Goal: Find specific page/section: Find specific page/section

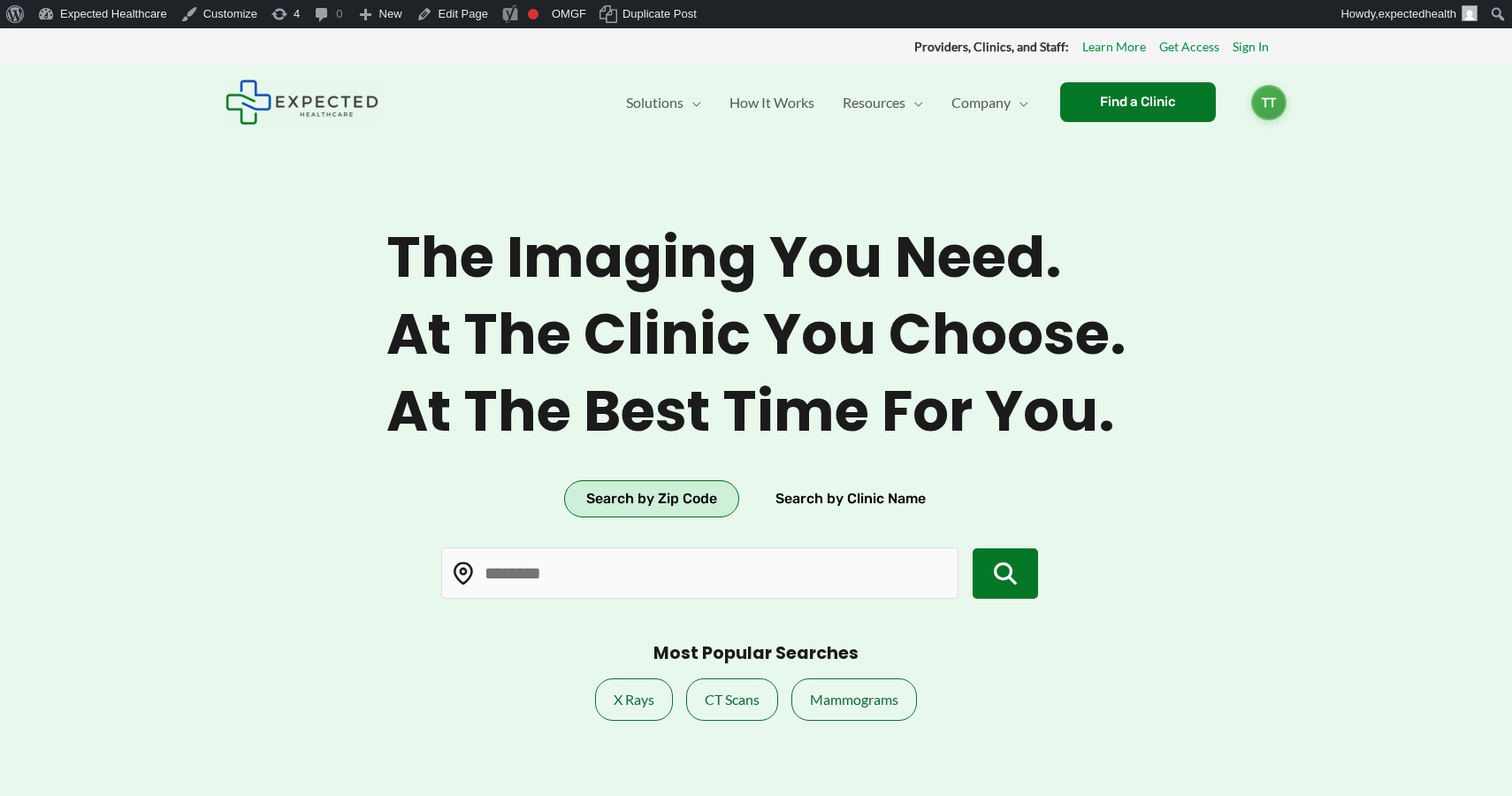
type input "*****"
click at [825, 497] on button "Search by Clinic Name" at bounding box center [850, 498] width 194 height 37
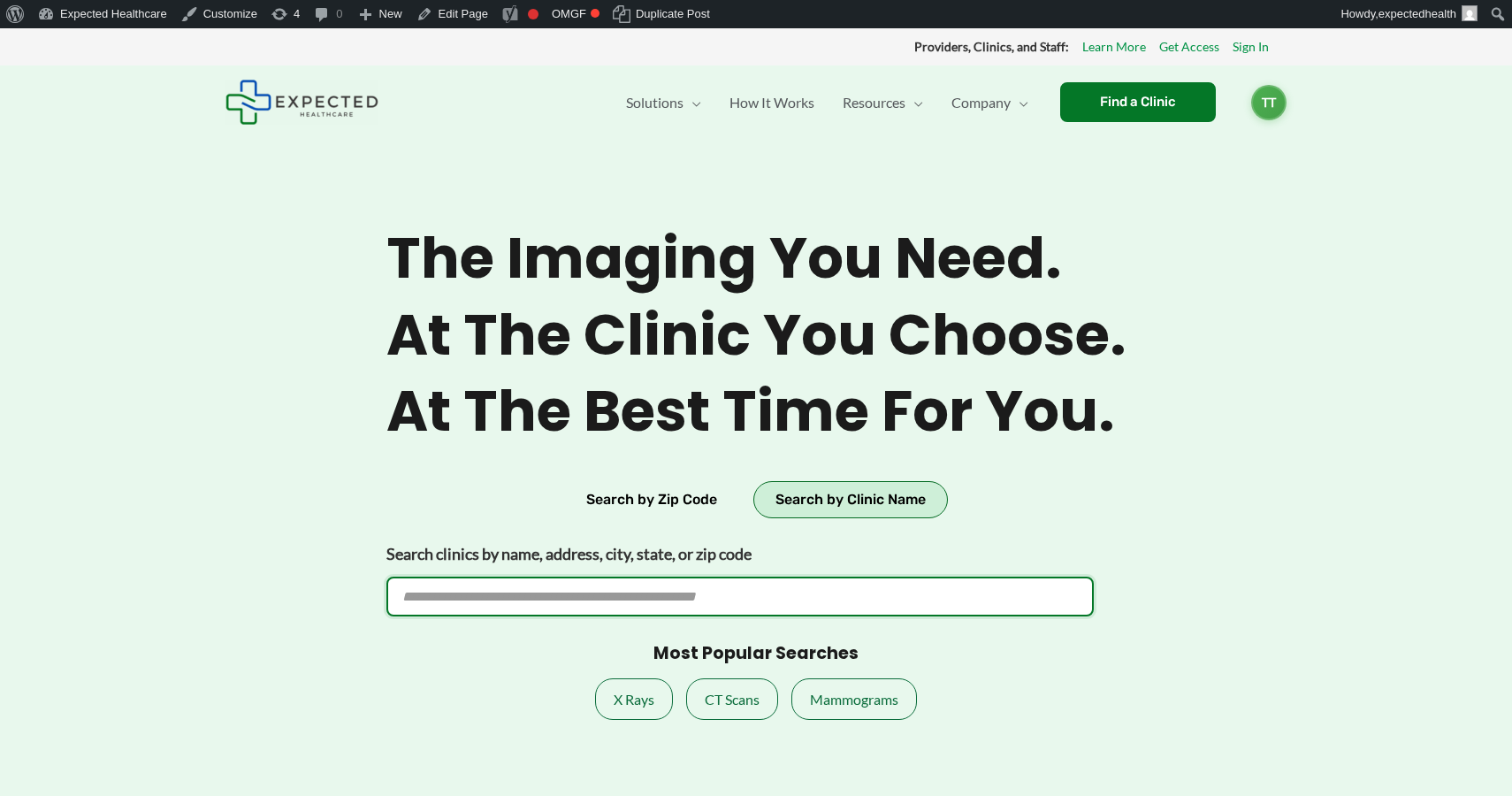
click at [544, 596] on input "Search clinics by name, address, city, state, or zip code" at bounding box center [740, 596] width 708 height 40
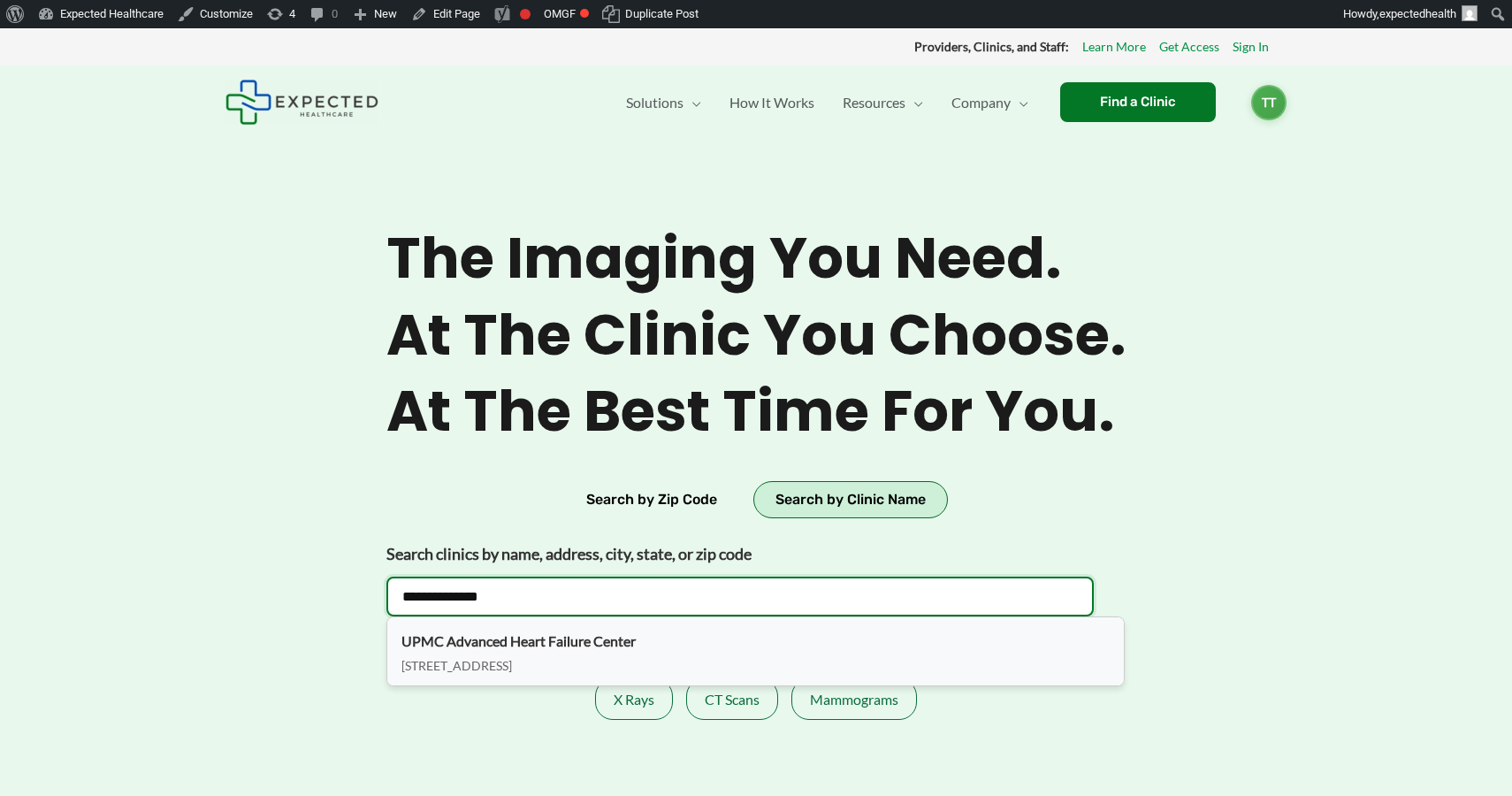
type input "**********"
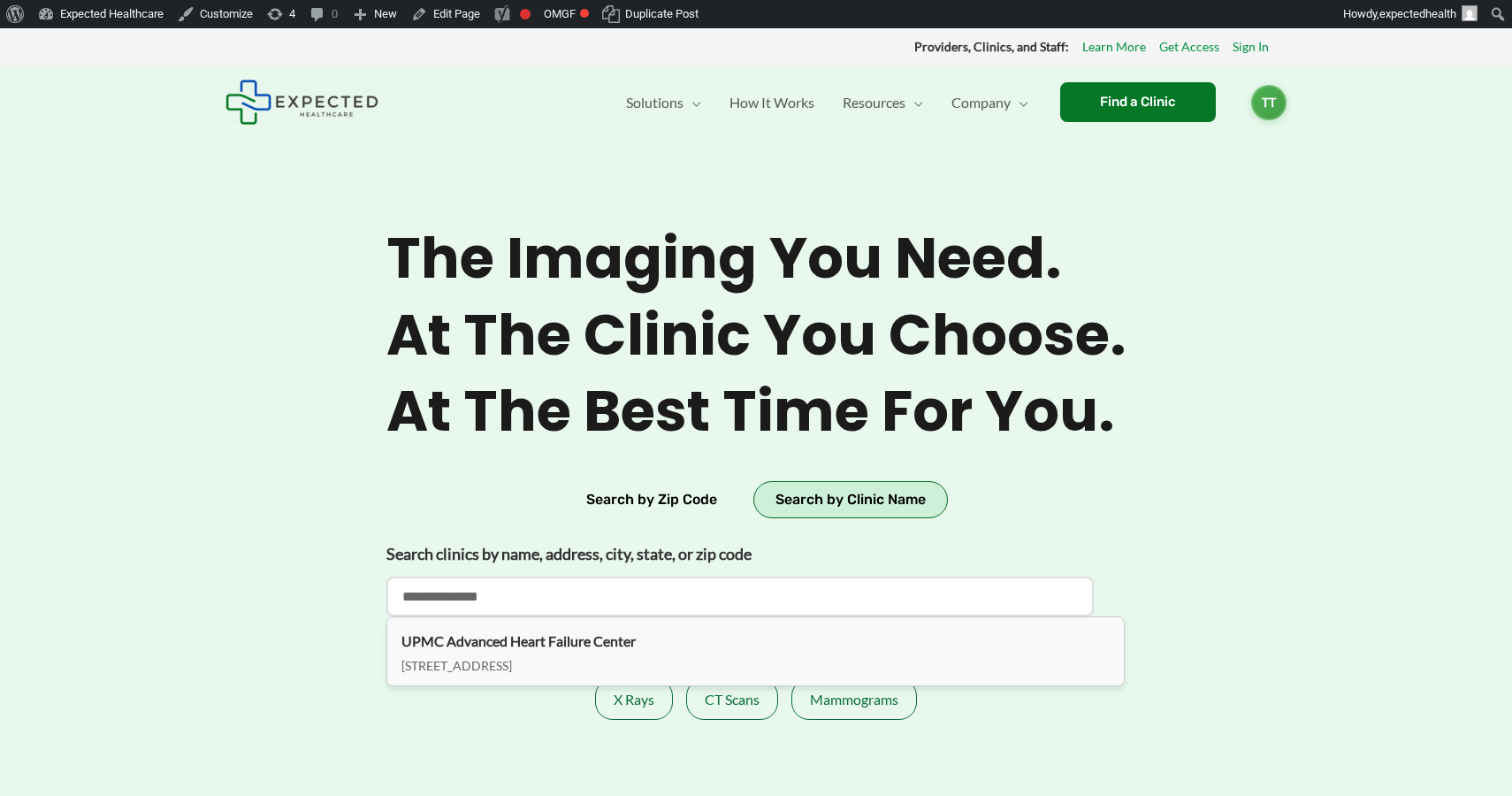
click at [473, 649] on div "UPMC Advanced Heart Failure Center" at bounding box center [756, 640] width 709 height 27
click at [504, 642] on div "UPMC Advanced Heart Failure Center" at bounding box center [756, 640] width 709 height 27
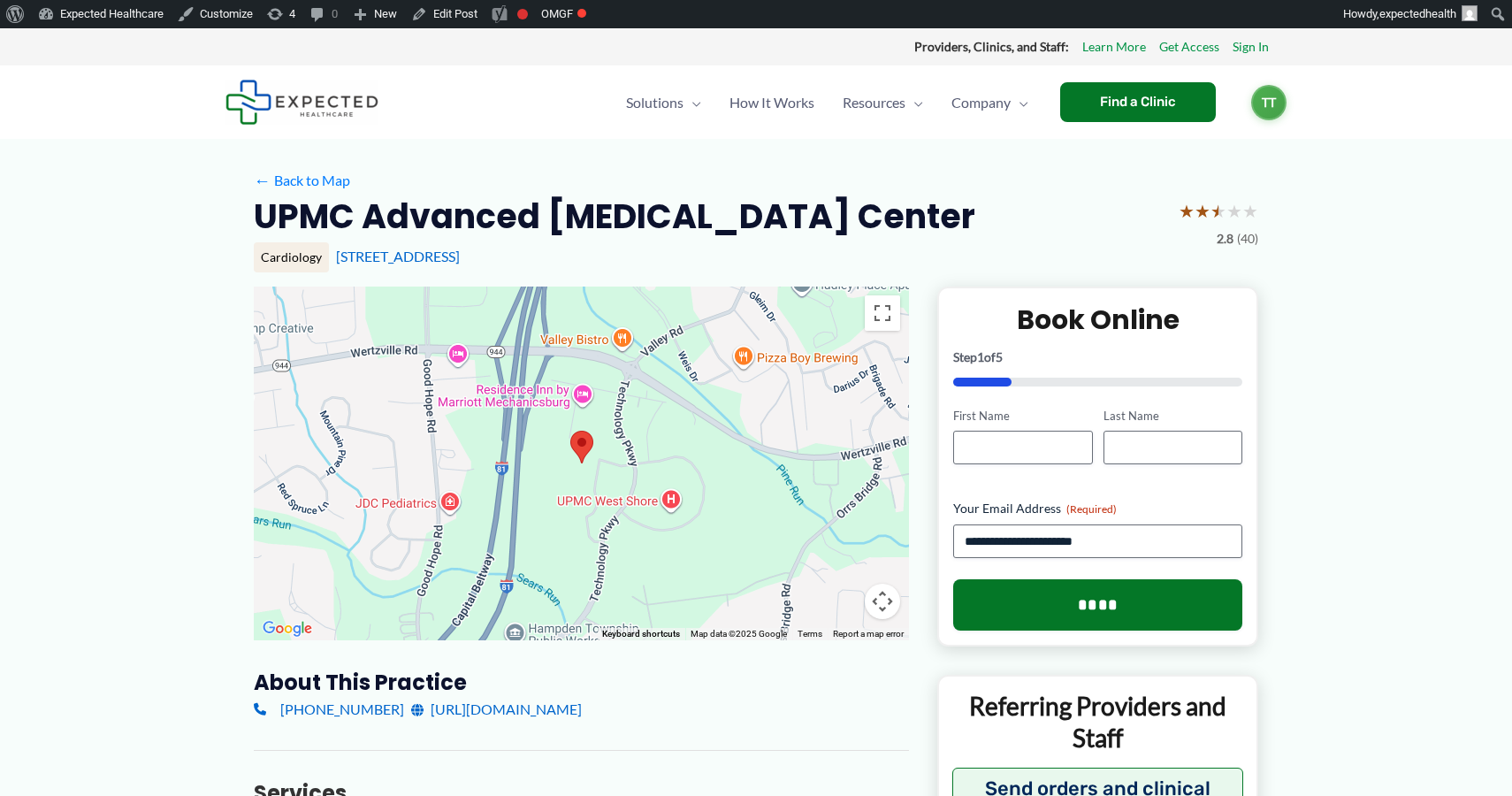
click at [451, 207] on h2 "UPMC Advanced Heart Failure Center" at bounding box center [614, 216] width 721 height 43
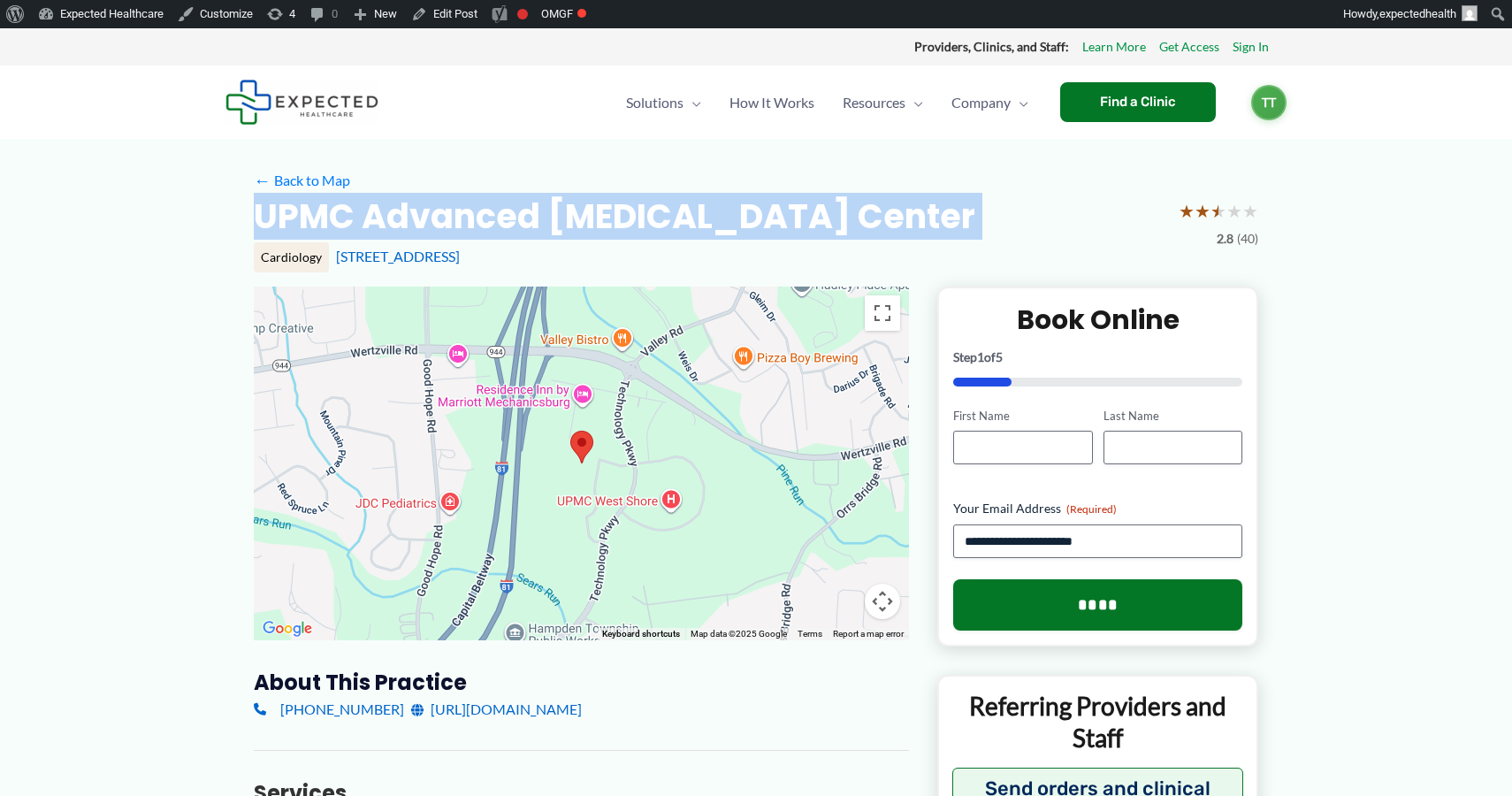
click at [451, 207] on h2 "UPMC Advanced Heart Failure Center" at bounding box center [614, 216] width 721 height 43
copy div "UPMC Advanced Heart Failure Center"
drag, startPoint x: 655, startPoint y: 252, endPoint x: 333, endPoint y: 265, distance: 322.3
click at [333, 265] on div "Cardiology 2020 Technology Pkwy, Mechanicsburg, PA" at bounding box center [756, 257] width 1004 height 30
copy link "2020 Technology Pkwy, Mechanicsburg, PA"
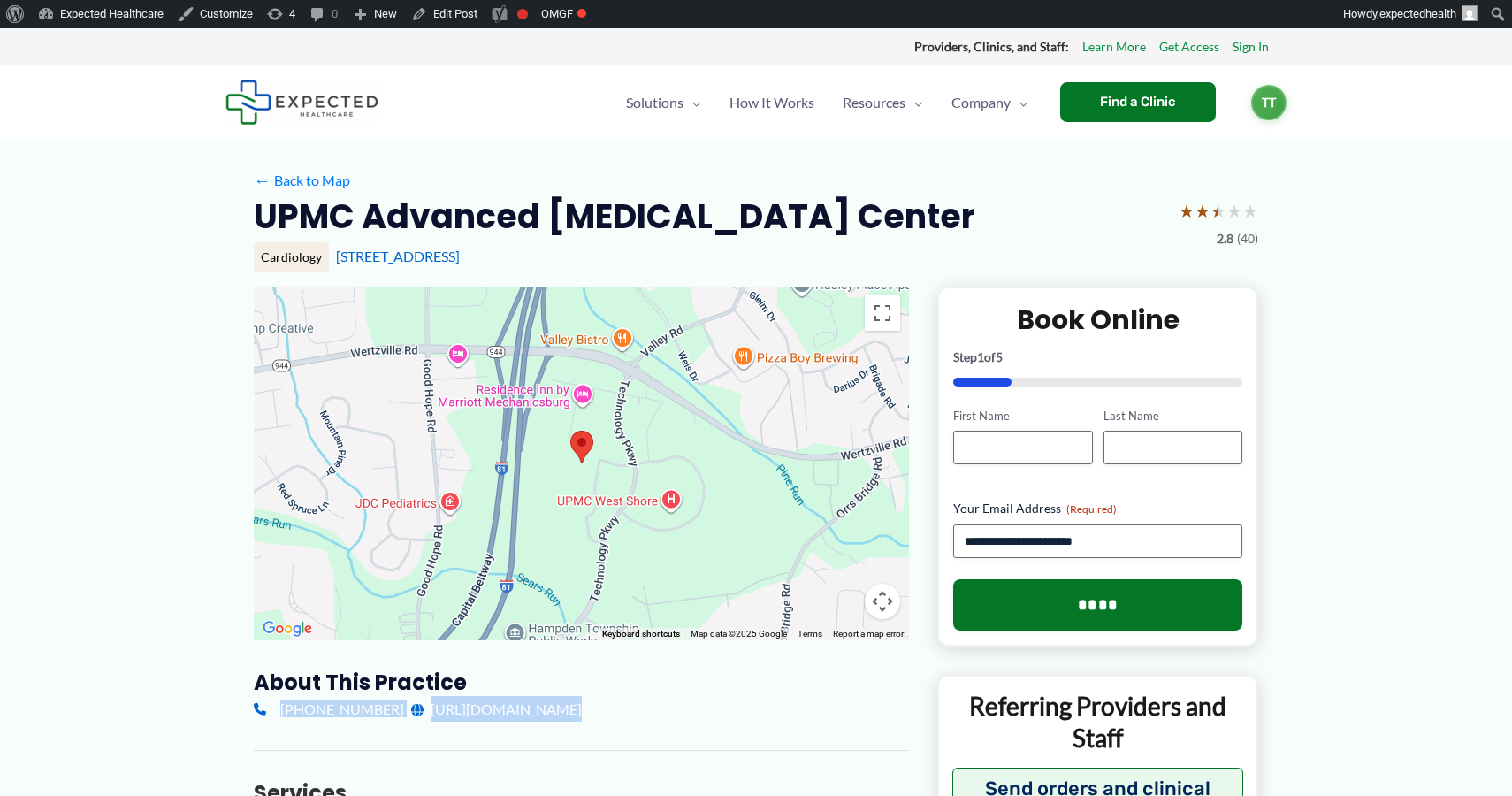
drag, startPoint x: 226, startPoint y: 727, endPoint x: 239, endPoint y: 706, distance: 24.7
copy div "(717) 441-0580 https://www.upmc.com/services/heart-vascular/locations/central-p…"
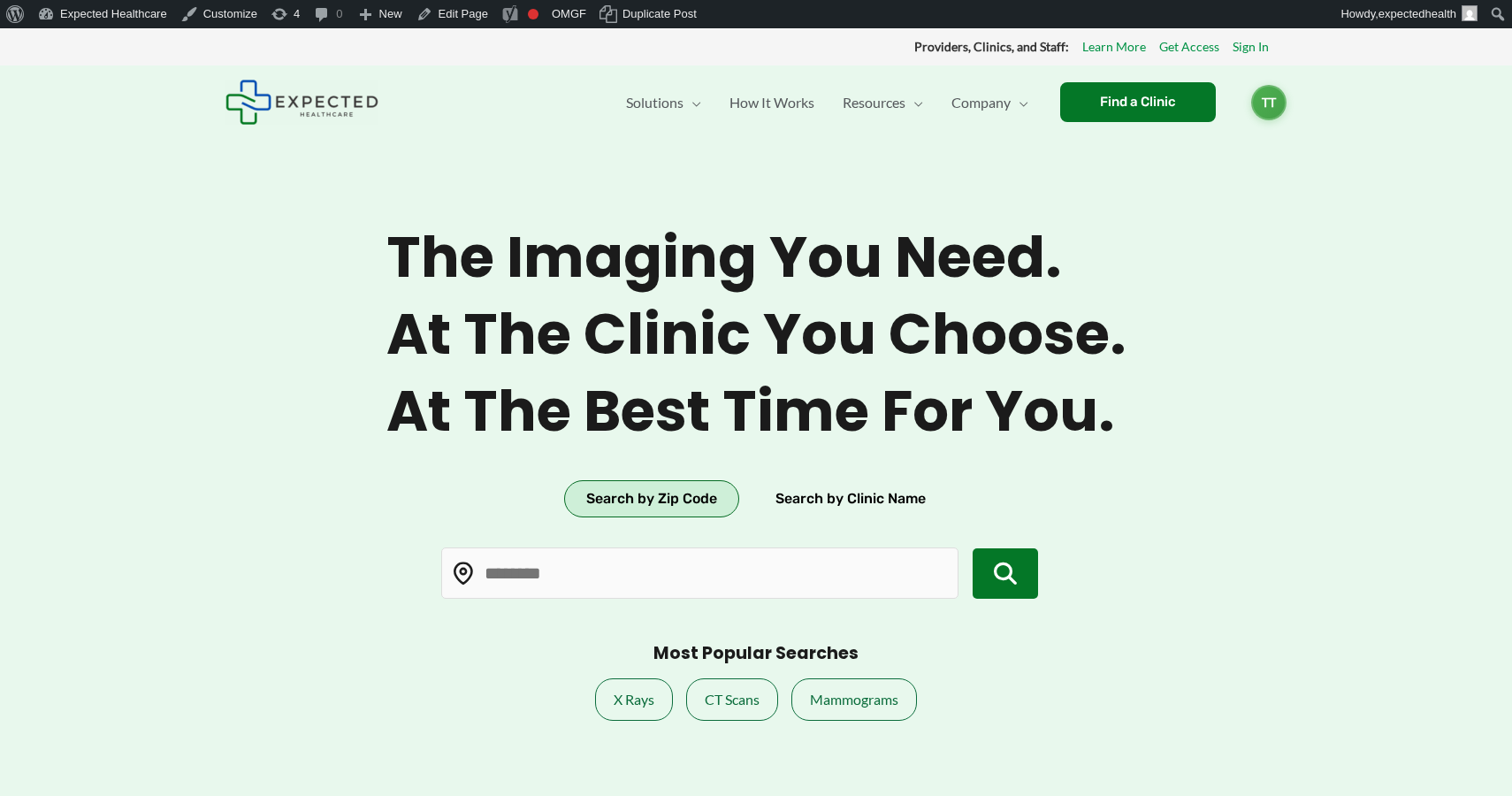
type input "*****"
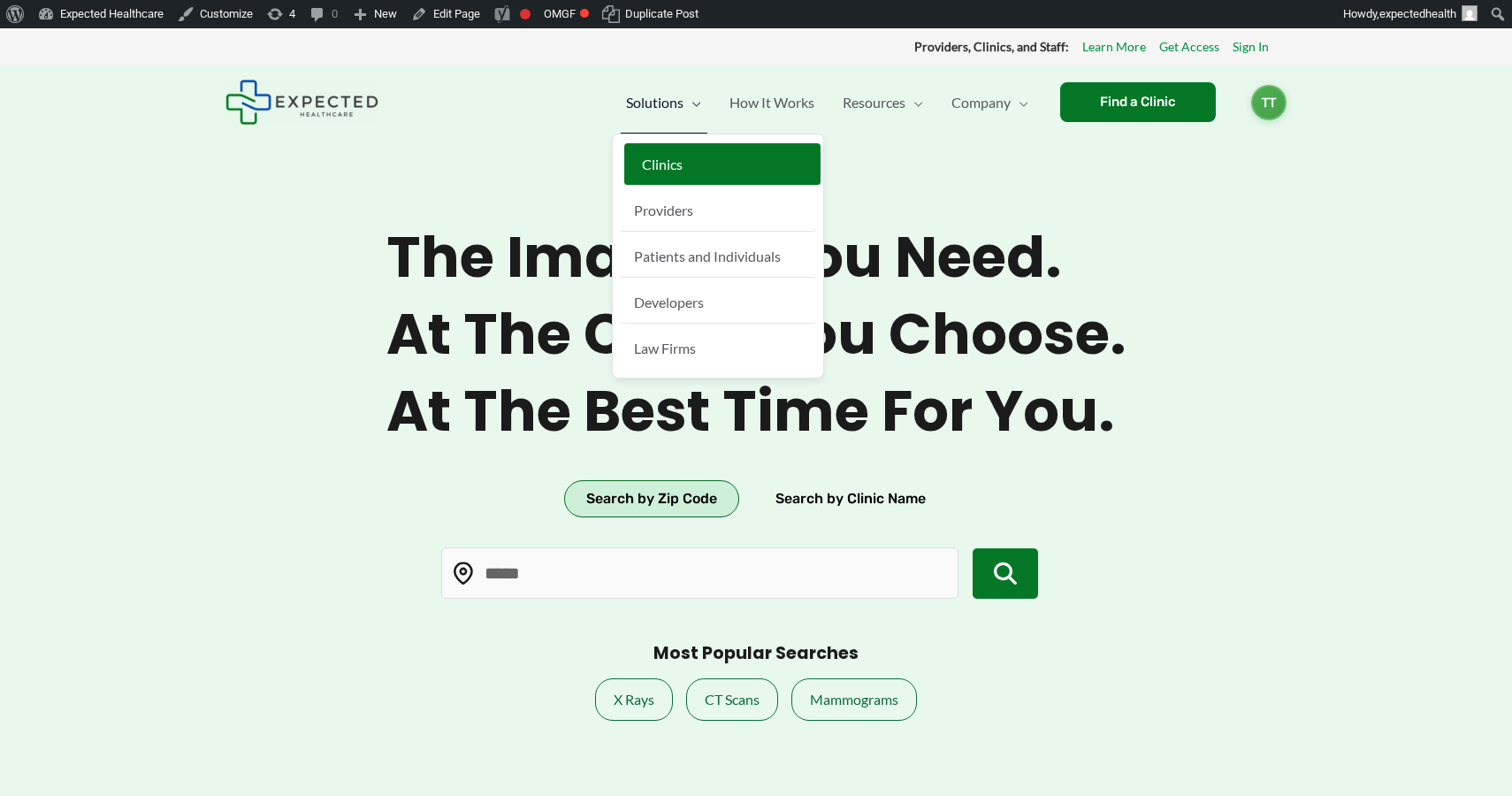
click at [670, 168] on span "Clinics" at bounding box center [662, 164] width 41 height 17
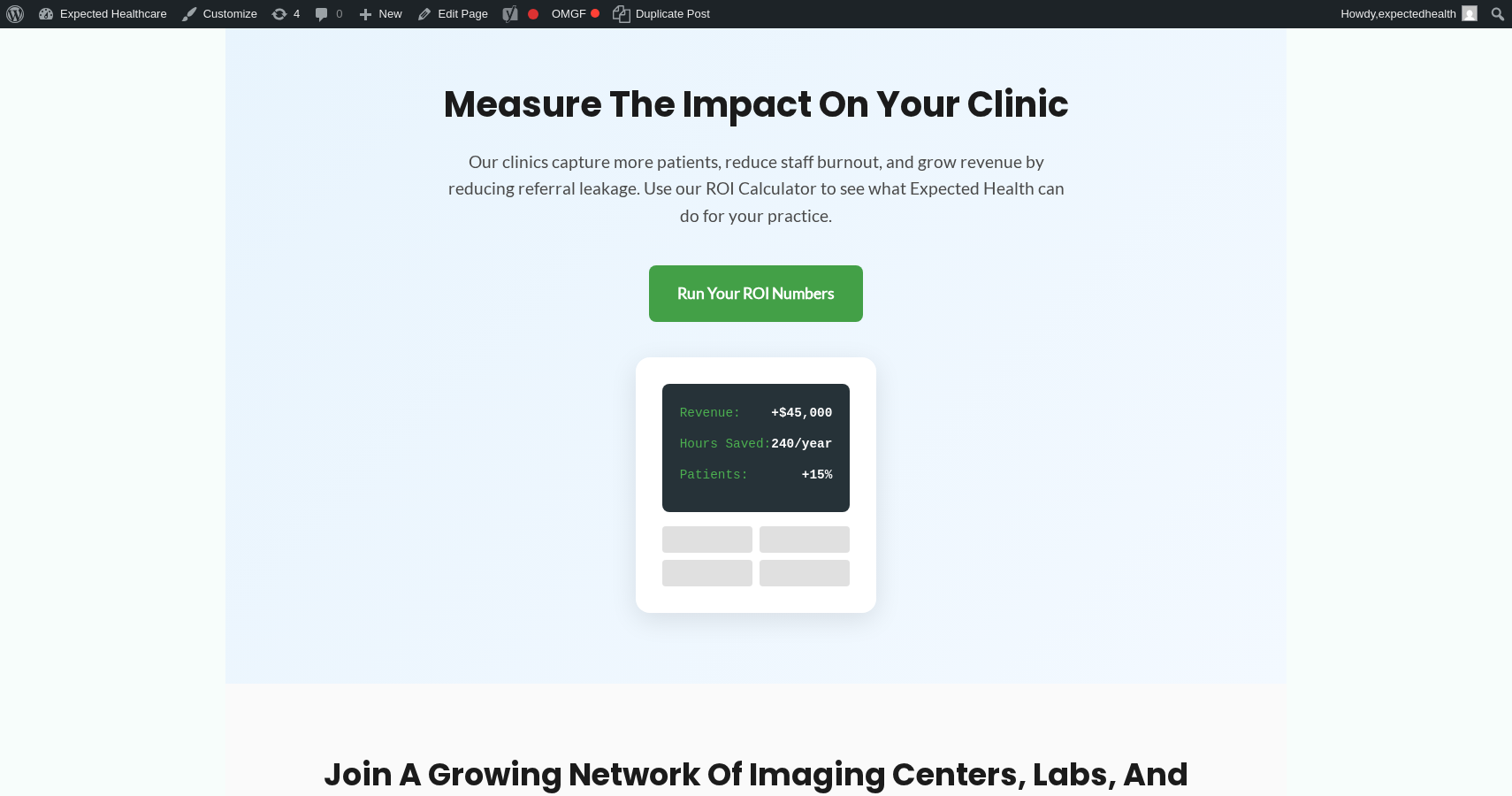
scroll to position [2867, 0]
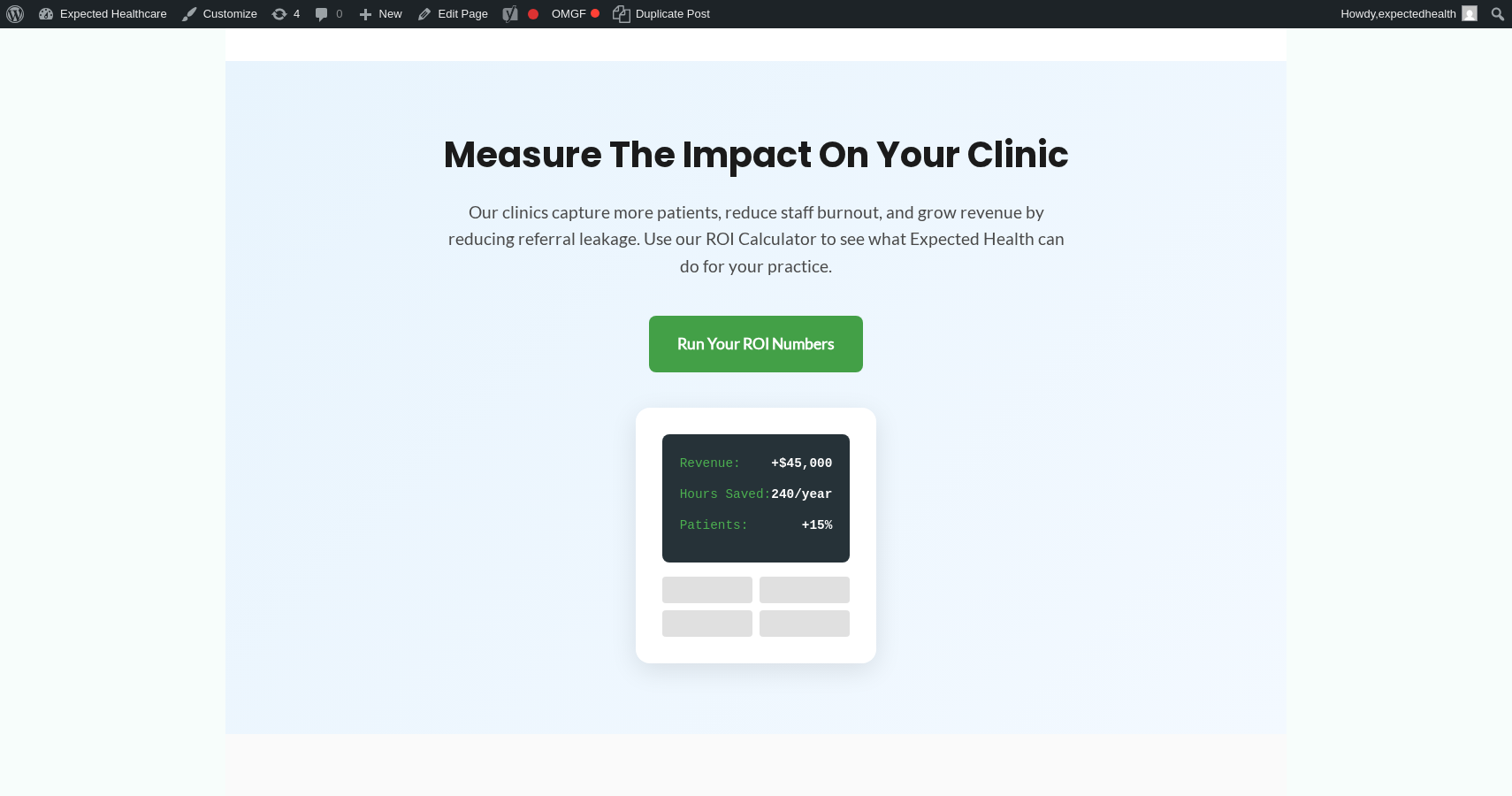
click at [736, 514] on div "Patients: +15%" at bounding box center [756, 526] width 153 height 24
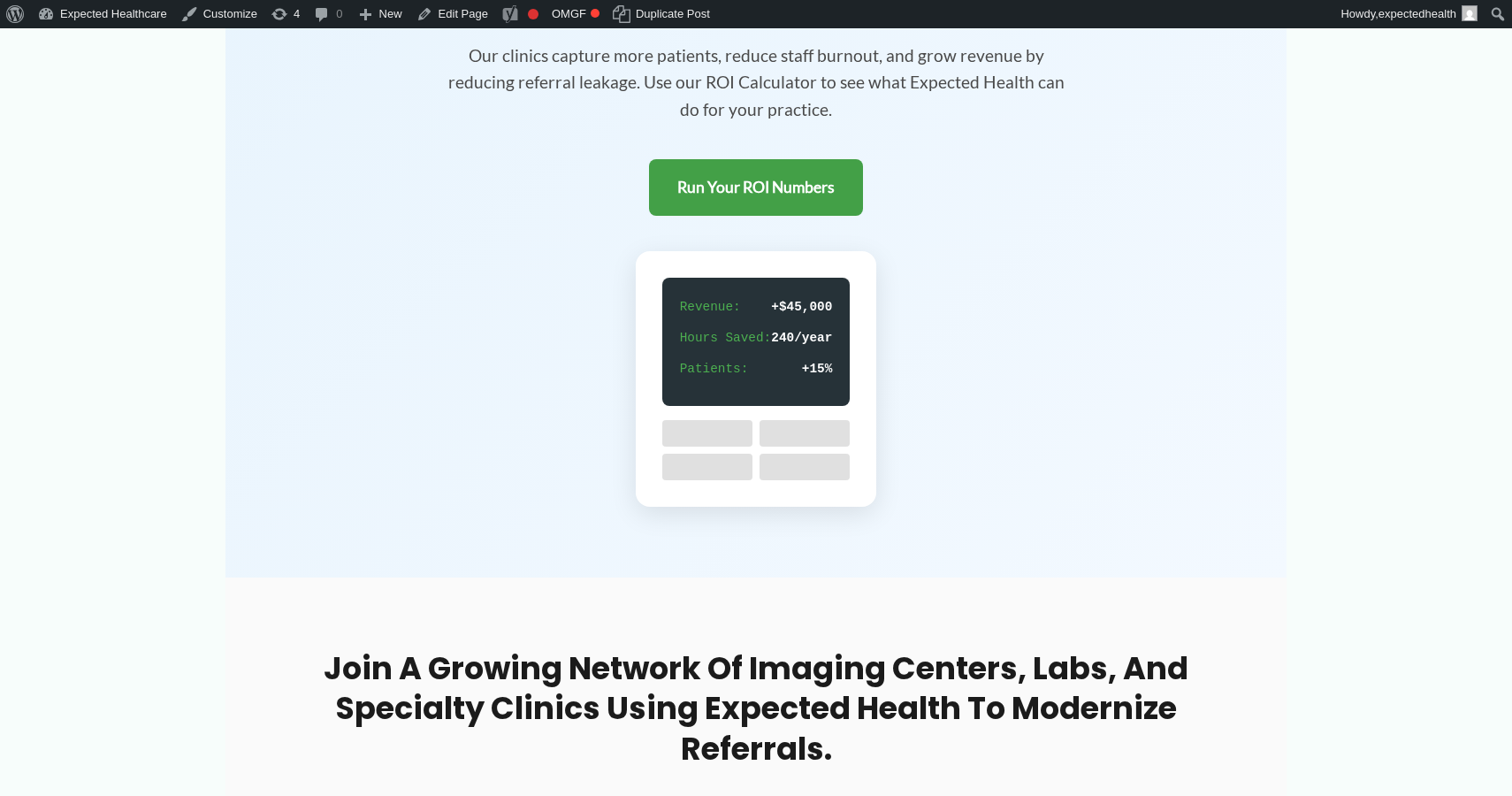
scroll to position [3462, 0]
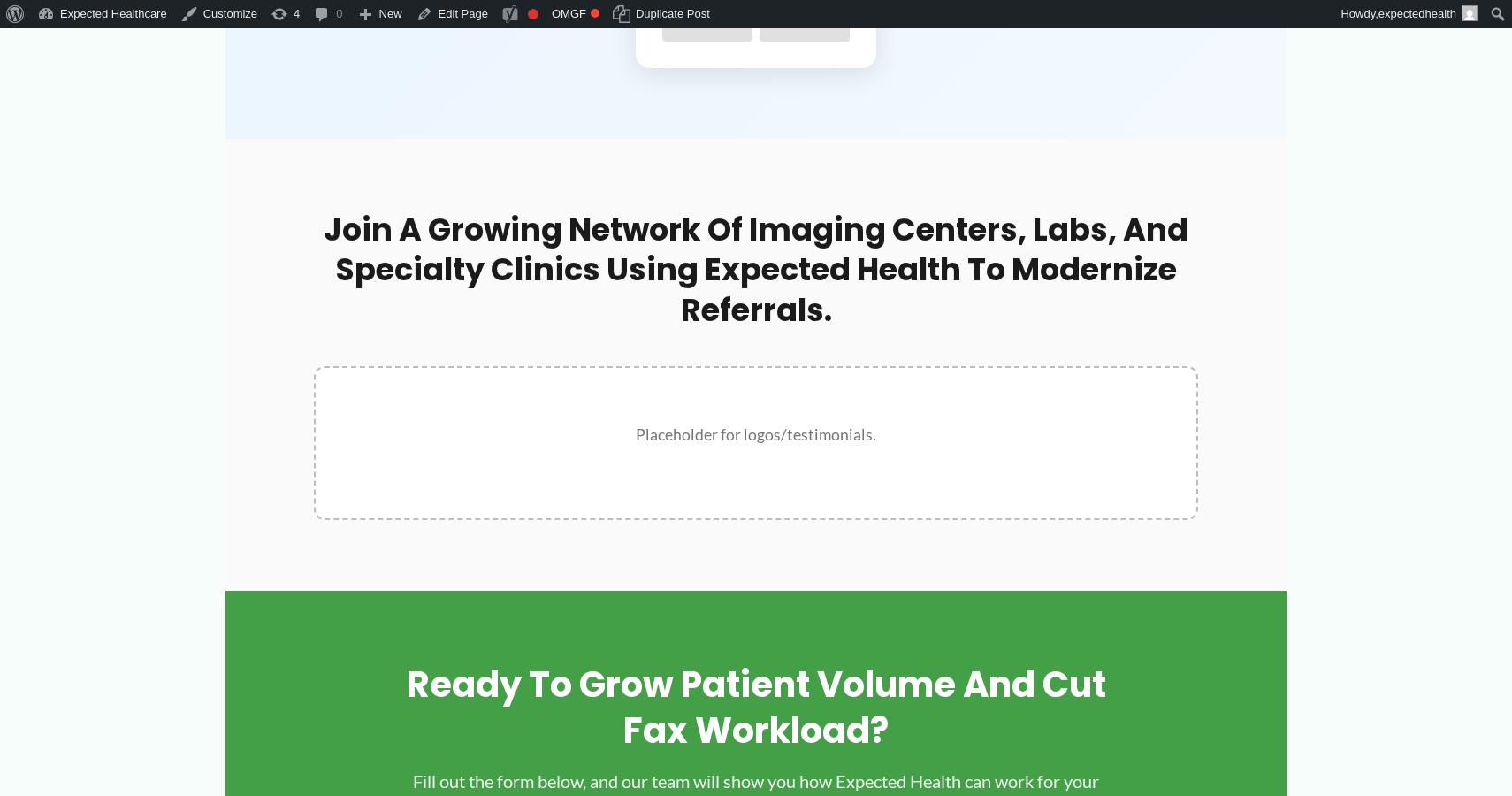
click at [751, 426] on p "Placeholder for logos/testimonials." at bounding box center [756, 436] width 810 height 29
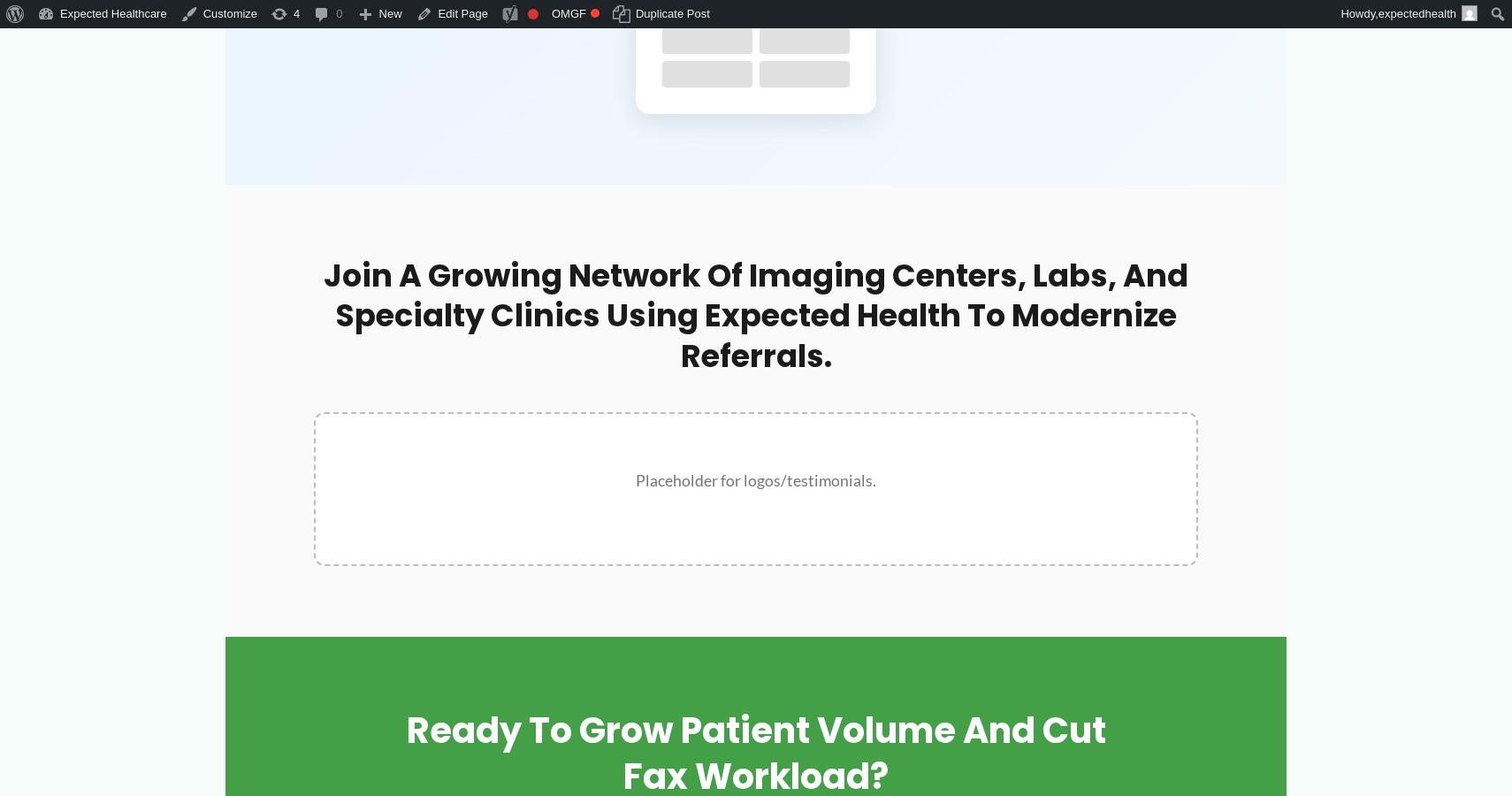
scroll to position [3437, 0]
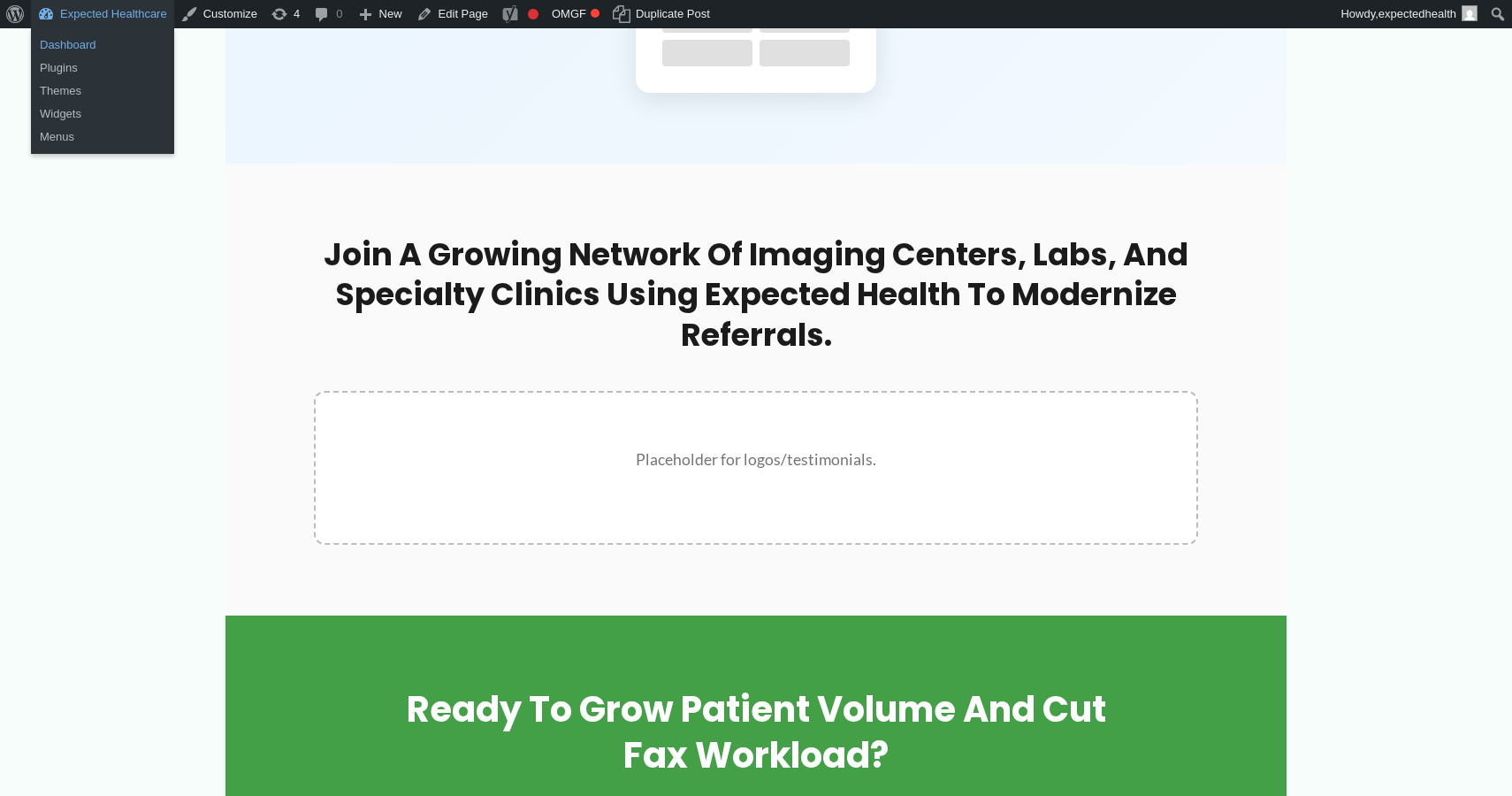
click at [77, 46] on link "Dashboard" at bounding box center [102, 44] width 143 height 23
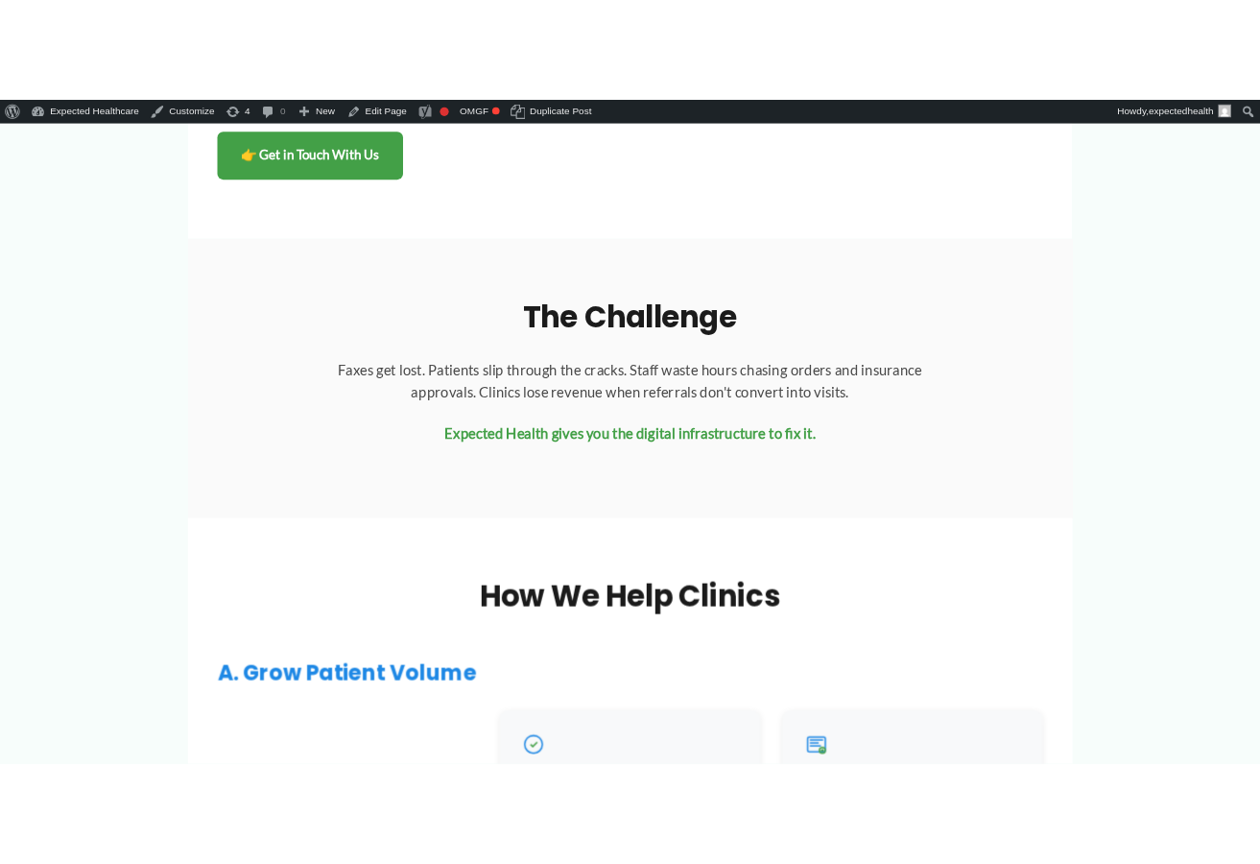
scroll to position [1705, 0]
